Goal: Navigation & Orientation: Find specific page/section

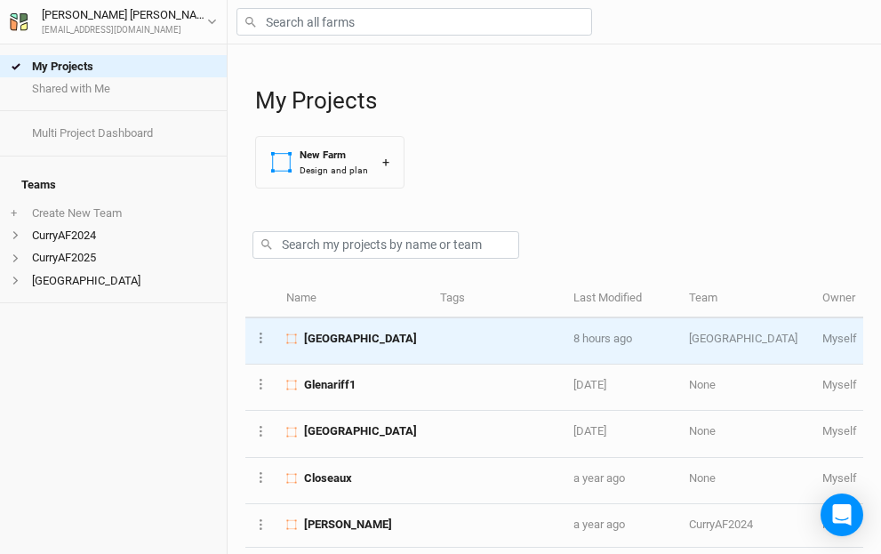
click at [358, 336] on span "[GEOGRAPHIC_DATA]" at bounding box center [360, 339] width 113 height 16
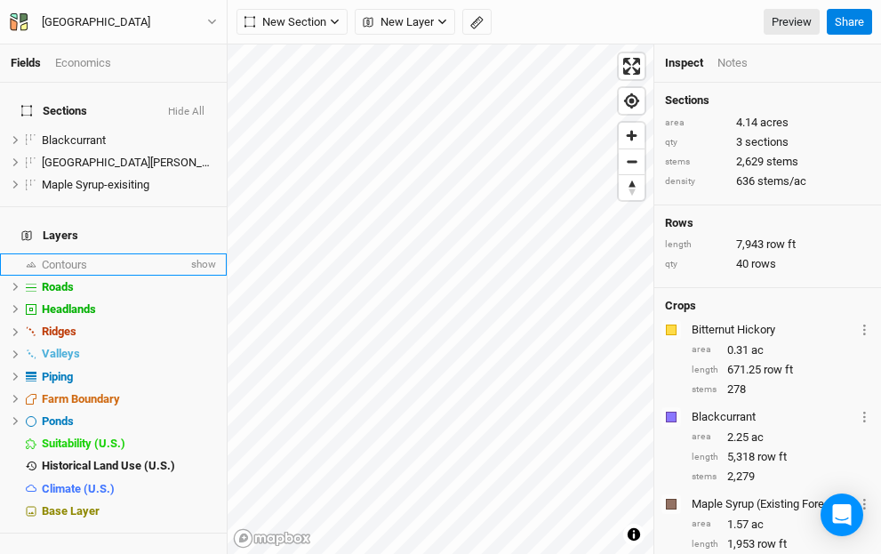
click at [77, 258] on span "Contours" at bounding box center [64, 264] width 45 height 13
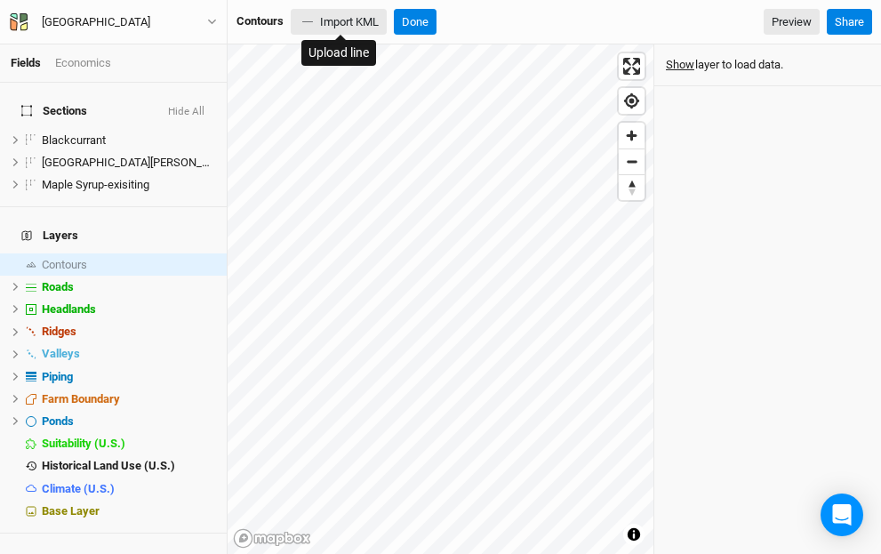
click at [337, 20] on button "Import KML" at bounding box center [339, 22] width 96 height 27
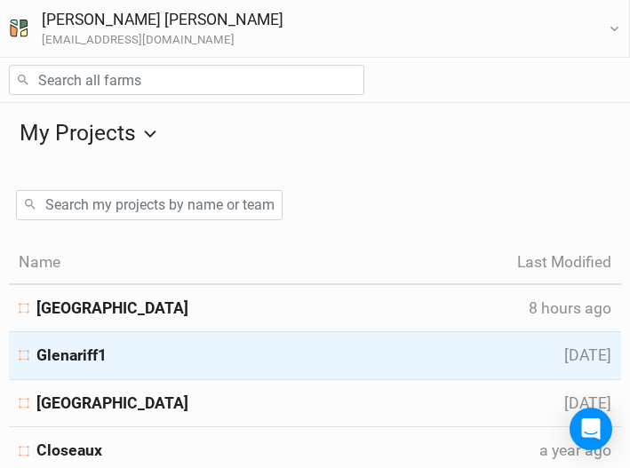
click at [89, 351] on span "Glenariff1" at bounding box center [71, 356] width 70 height 22
